Goal: Transaction & Acquisition: Subscribe to service/newsletter

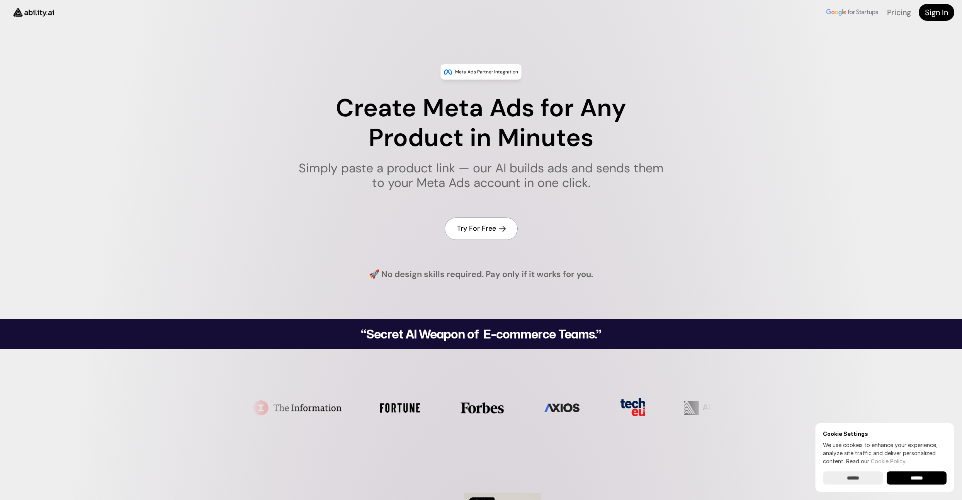
click at [469, 229] on h4 "Try For Free" at bounding box center [476, 229] width 39 height 10
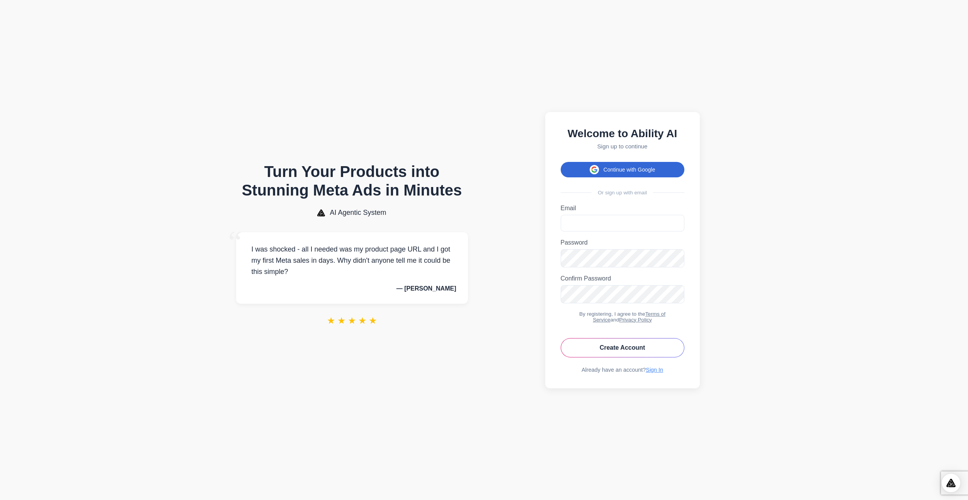
click at [605, 165] on button "Continue with Google" at bounding box center [623, 169] width 124 height 15
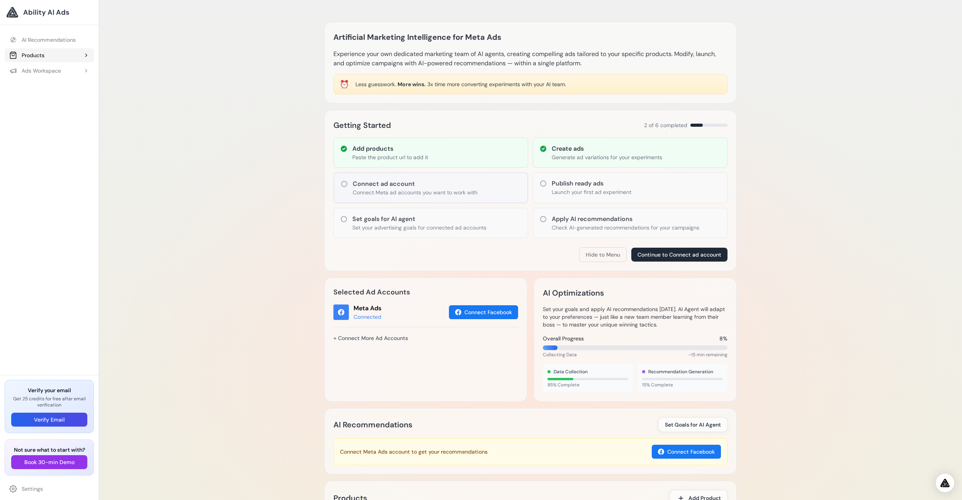
click at [88, 53] on icon at bounding box center [86, 55] width 6 height 6
